Goal: Transaction & Acquisition: Purchase product/service

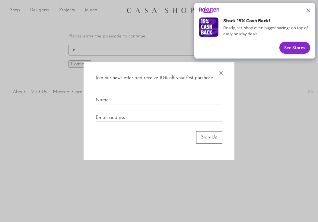
click at [222, 72] on span "×" at bounding box center [221, 71] width 6 height 19
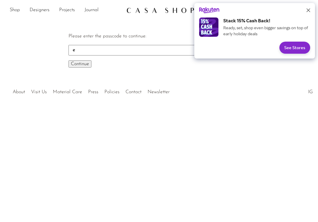
click at [138, 54] on input "e" at bounding box center [158, 50] width 181 height 10
type input "early"
click at [68, 60] on button "Continue One moment..." at bounding box center [79, 63] width 23 height 7
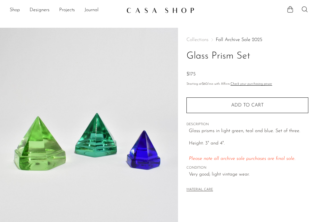
click at [151, 165] on img at bounding box center [89, 141] width 178 height 226
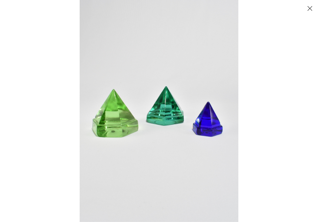
click at [312, 5] on button "Close" at bounding box center [309, 8] width 11 height 11
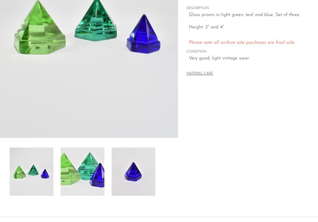
scroll to position [125, 0]
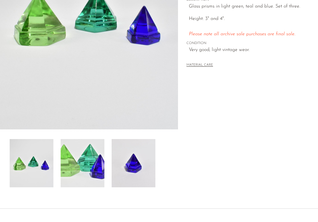
click at [85, 163] on img at bounding box center [83, 163] width 44 height 48
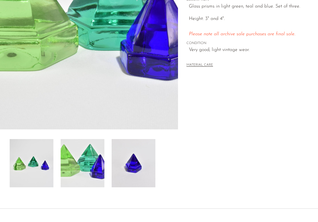
click at [135, 164] on img at bounding box center [134, 163] width 44 height 48
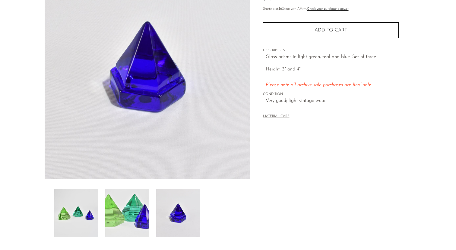
scroll to position [119, 0]
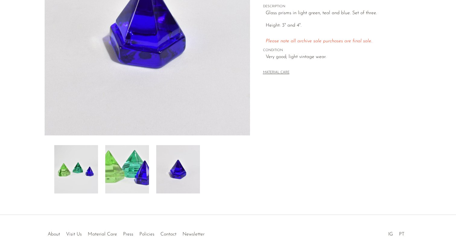
click at [132, 164] on img at bounding box center [127, 169] width 44 height 48
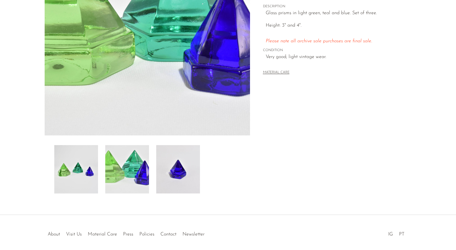
click at [90, 165] on img at bounding box center [76, 169] width 44 height 48
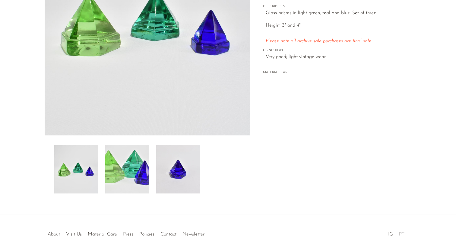
click at [109, 172] on img at bounding box center [127, 169] width 44 height 48
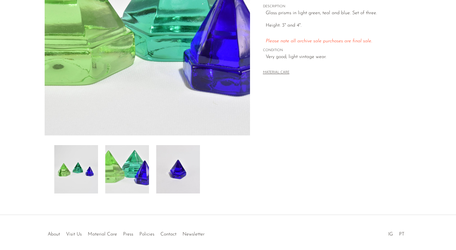
click at [140, 171] on img at bounding box center [127, 169] width 44 height 48
click at [163, 173] on img at bounding box center [178, 169] width 44 height 48
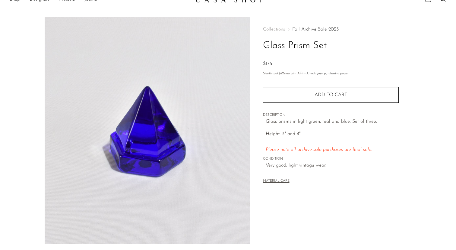
scroll to position [0, 0]
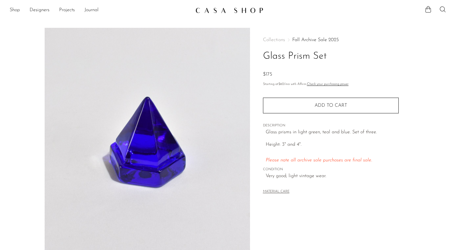
click at [219, 12] on img at bounding box center [229, 10] width 68 height 6
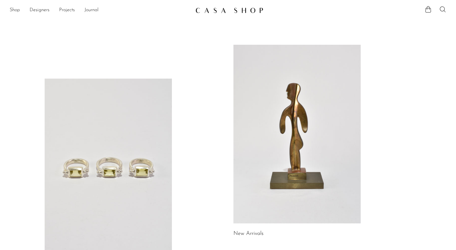
click at [272, 147] on link at bounding box center [297, 134] width 127 height 178
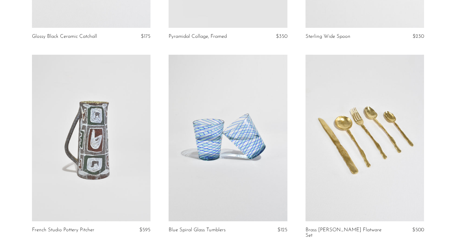
scroll to position [1397, 0]
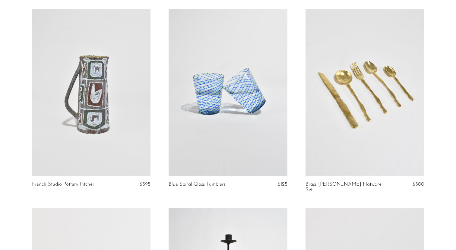
click at [257, 122] on link at bounding box center [228, 92] width 119 height 166
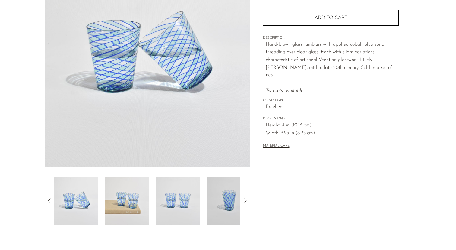
scroll to position [88, 0]
click at [244, 200] on icon at bounding box center [245, 199] width 7 height 7
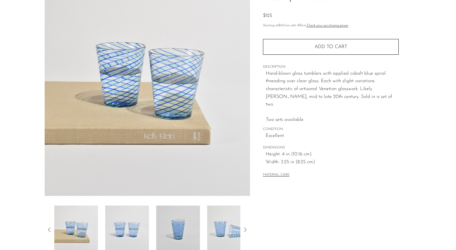
scroll to position [34, 0]
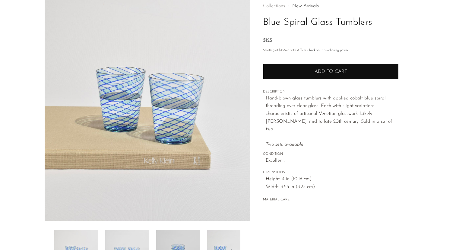
click at [300, 75] on button "Add to cart" at bounding box center [331, 72] width 136 height 16
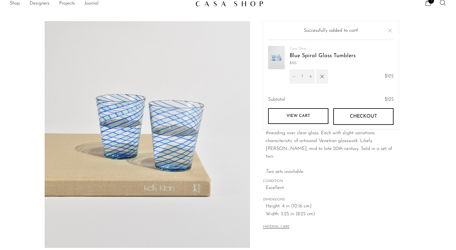
scroll to position [0, 0]
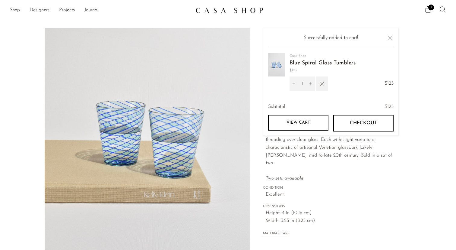
click at [311, 84] on icon "Increment" at bounding box center [311, 83] width 4 height 4
type input "2"
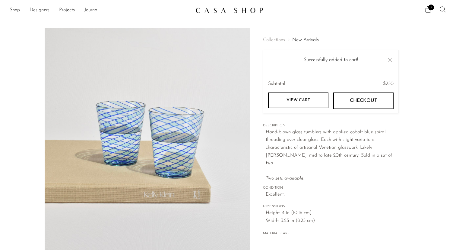
click at [304, 95] on link "View cart" at bounding box center [298, 100] width 60 height 16
